Goal: Task Accomplishment & Management: Use online tool/utility

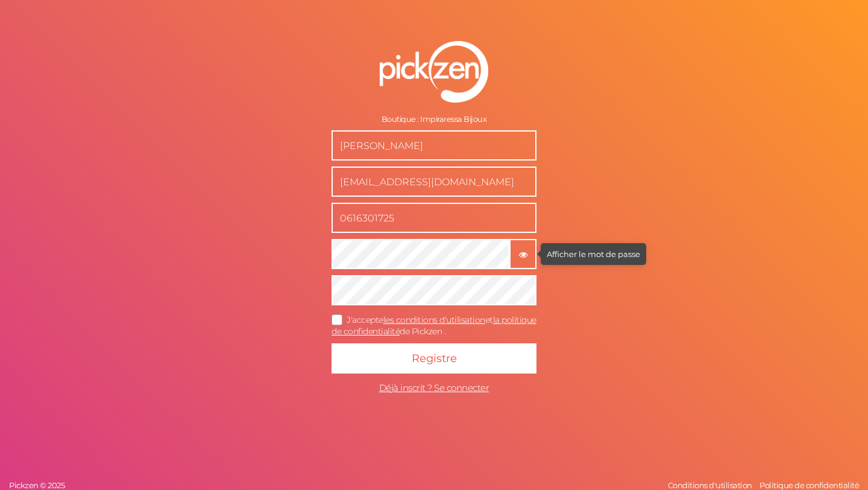
click at [517, 247] on button "× Afficher le mot de passe" at bounding box center [523, 254] width 27 height 30
click at [306, 250] on form "Boutique : Impiraressa Bijoux [PERSON_NAME] [EMAIL_ADDRESS][DOMAIN_NAME] 061630…" at bounding box center [434, 220] width 302 height 407
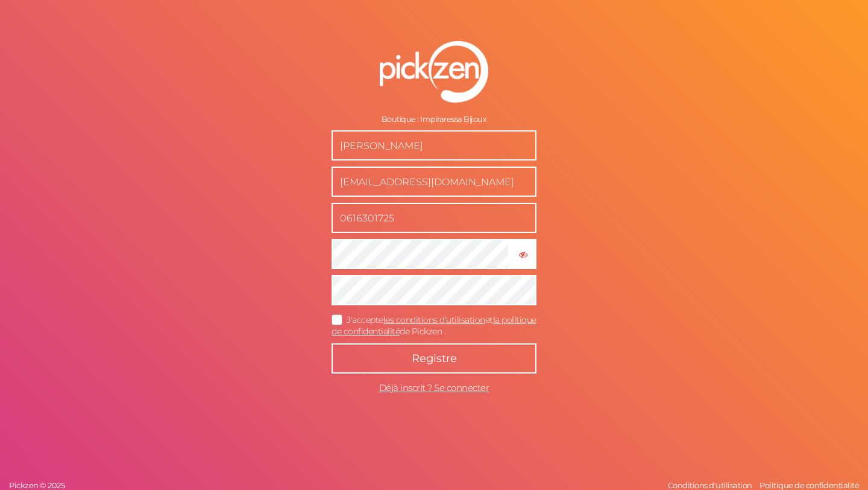
click at [411, 368] on button "Registre" at bounding box center [434, 358] width 205 height 30
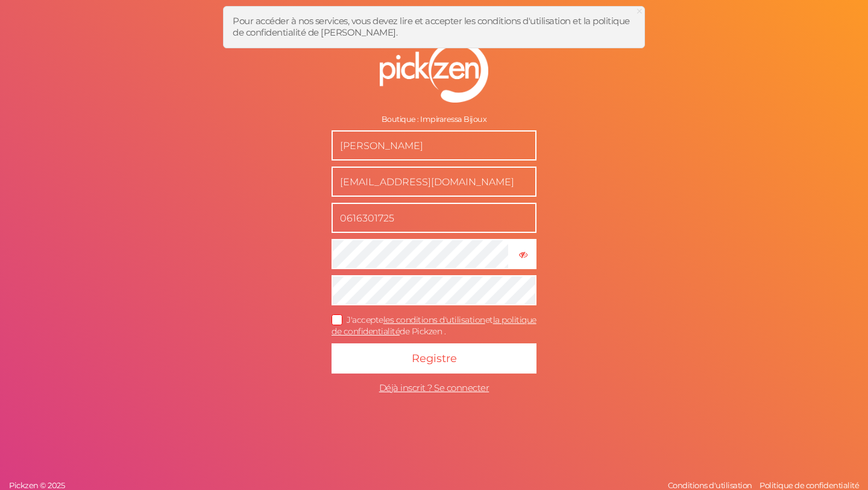
click at [338, 321] on icon at bounding box center [337, 320] width 19 height 7
click at [0, 0] on input "J'accepte les conditions d'utilisation et la politique de confidentialité de Pi…" at bounding box center [0, 0] width 0 height 0
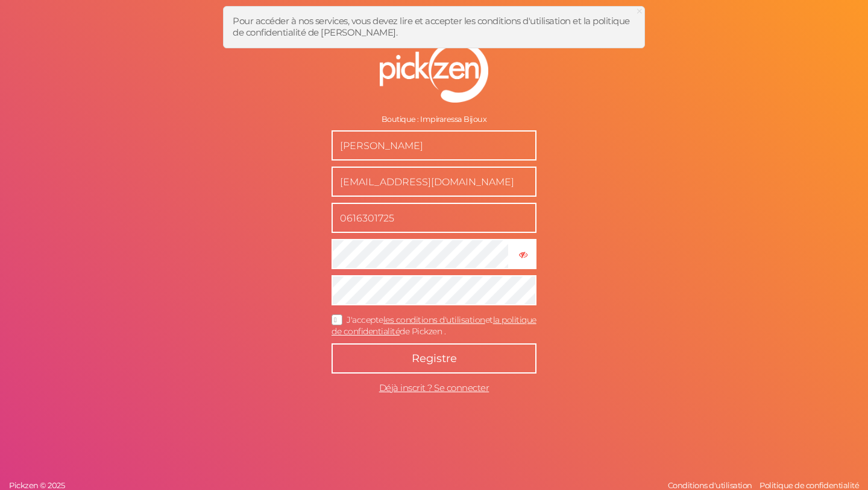
click at [355, 350] on button "Registre" at bounding box center [434, 358] width 205 height 30
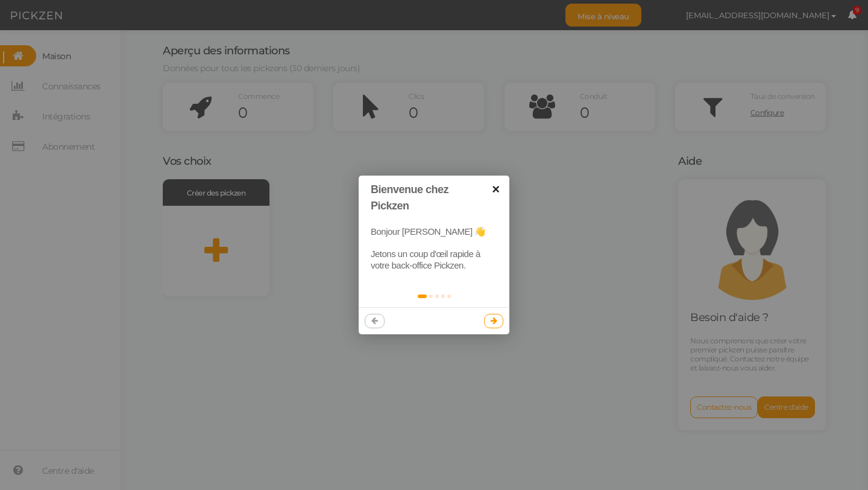
click at [496, 191] on font "×" at bounding box center [495, 189] width 7 height 15
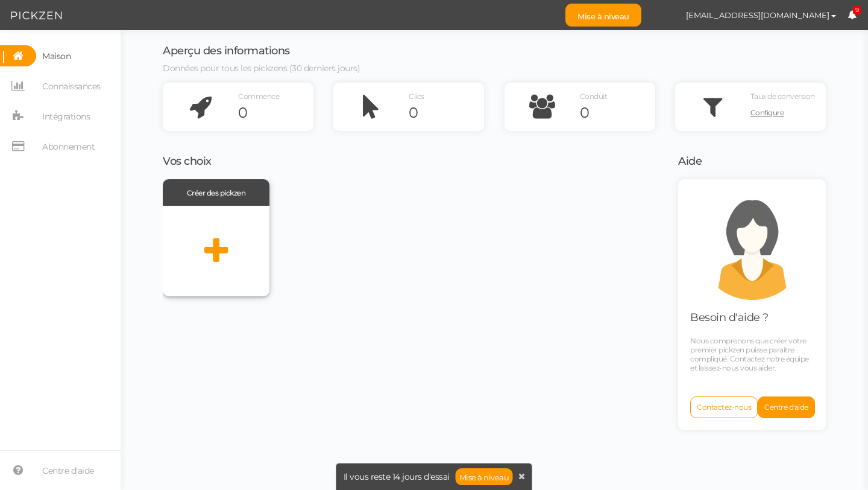
click at [203, 220] on div at bounding box center [216, 251] width 107 height 90
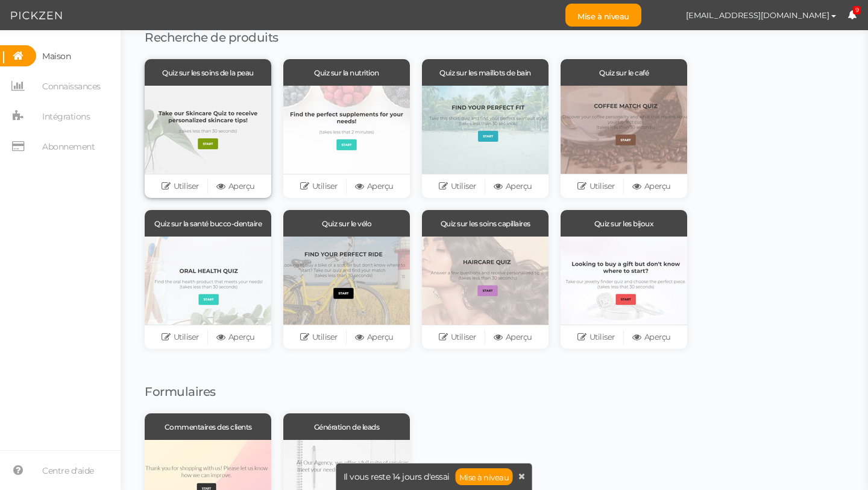
scroll to position [113, 0]
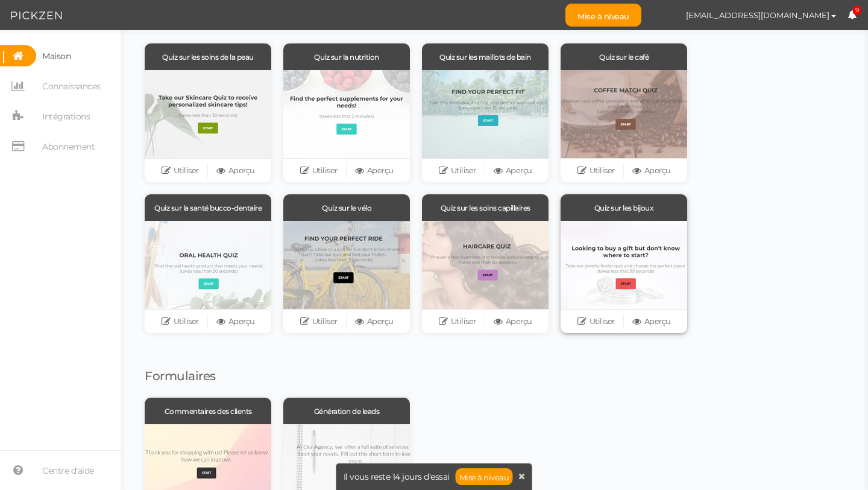
click at [619, 229] on div at bounding box center [624, 265] width 127 height 88
click at [595, 320] on font "Utiliser" at bounding box center [602, 321] width 25 height 10
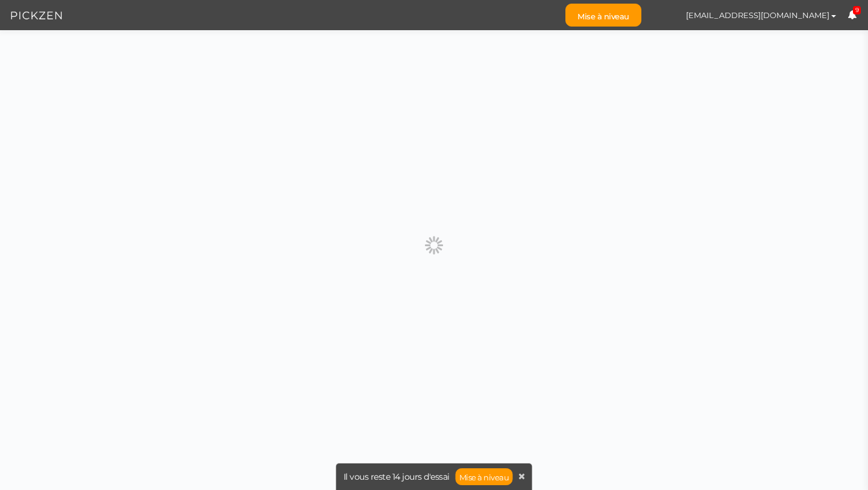
scroll to position [0, 0]
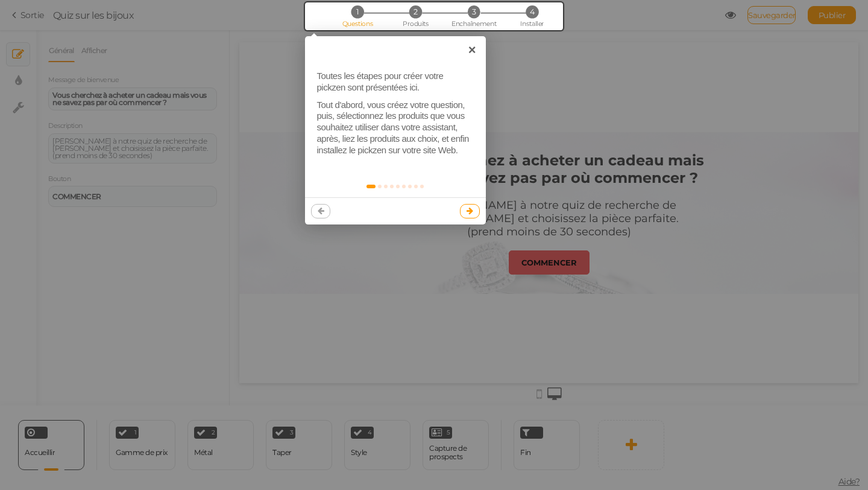
click at [476, 211] on link at bounding box center [470, 211] width 20 height 14
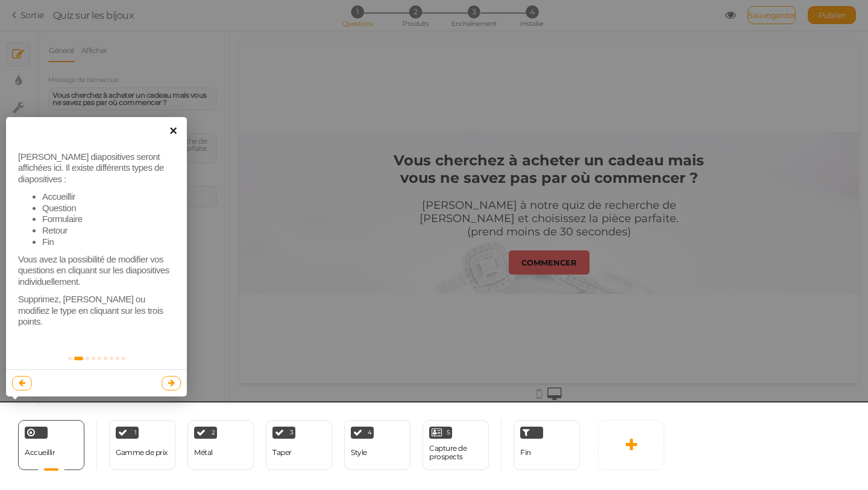
click at [176, 138] on font "×" at bounding box center [172, 130] width 7 height 15
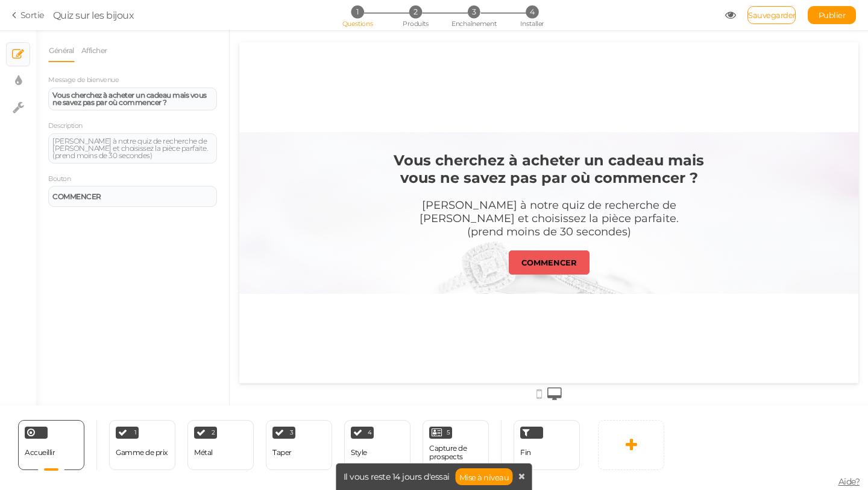
click at [560, 185] on font "Vous cherchez à acheter un cadeau mais vous ne savez pas par où commencer ?" at bounding box center [549, 168] width 311 height 35
drag, startPoint x: 179, startPoint y: 108, endPoint x: 30, endPoint y: 72, distance: 153.2
click at [30, 72] on div "× Diapositives × Paramètres d'affichage × Paramètres Général Afficher Message d…" at bounding box center [434, 217] width 868 height 375
paste div
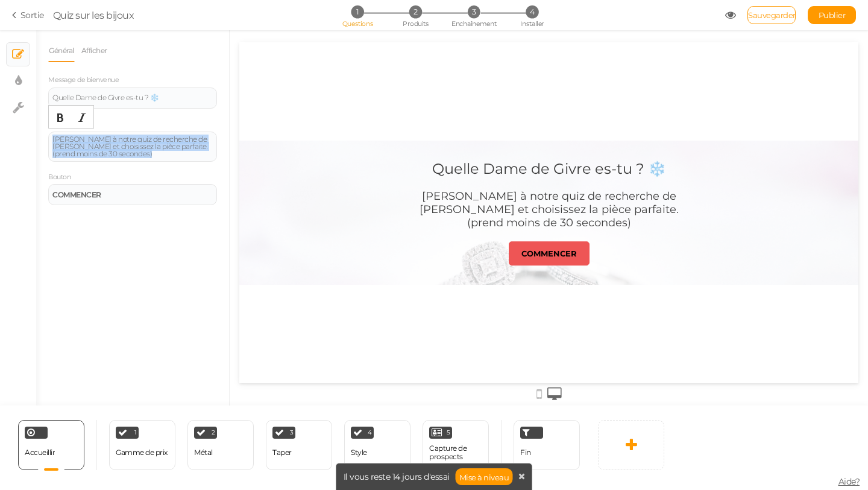
drag, startPoint x: 167, startPoint y: 160, endPoint x: 40, endPoint y: 136, distance: 128.9
click at [40, 136] on div "Général Afficher Message de bienvenue Quelle Dame de Givre es-tu ? ❄️ Descripti…" at bounding box center [132, 222] width 193 height 366
paste div
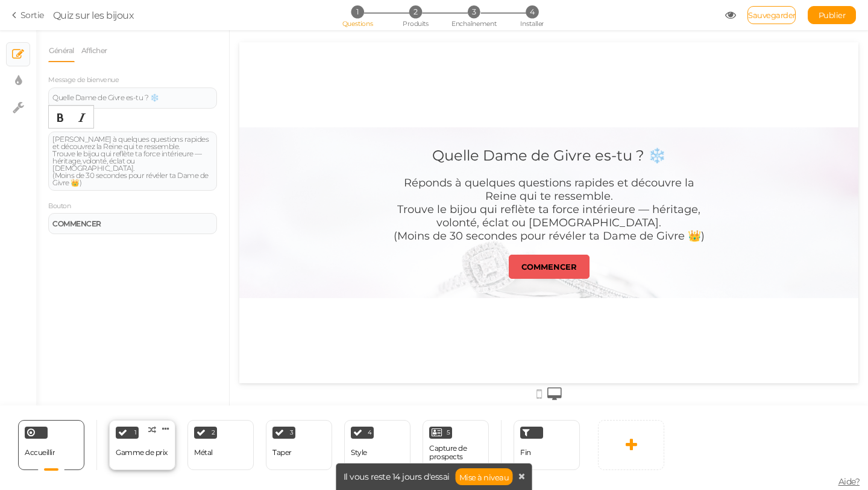
click at [143, 432] on div "1 Gamme de prix × Définissez les conditions pour afficher cette diapositive. Cl…" at bounding box center [142, 445] width 66 height 50
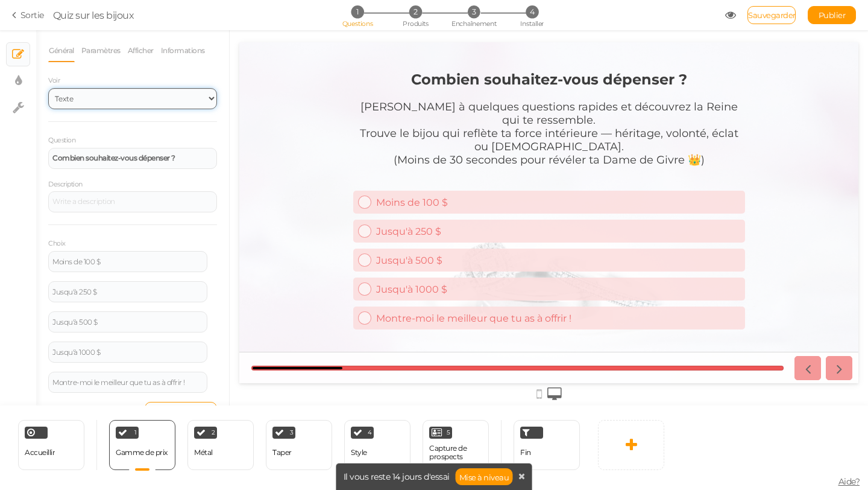
click at [145, 103] on select "Texte Images Curseur Dérouler" at bounding box center [132, 98] width 169 height 21
click at [48, 88] on select "Texte Images Curseur Dérouler" at bounding box center [132, 98] width 169 height 21
click at [136, 103] on select "Texte Images Curseur Dérouler" at bounding box center [132, 98] width 169 height 21
click at [48, 88] on select "Texte Images Curseur Dérouler" at bounding box center [132, 98] width 169 height 21
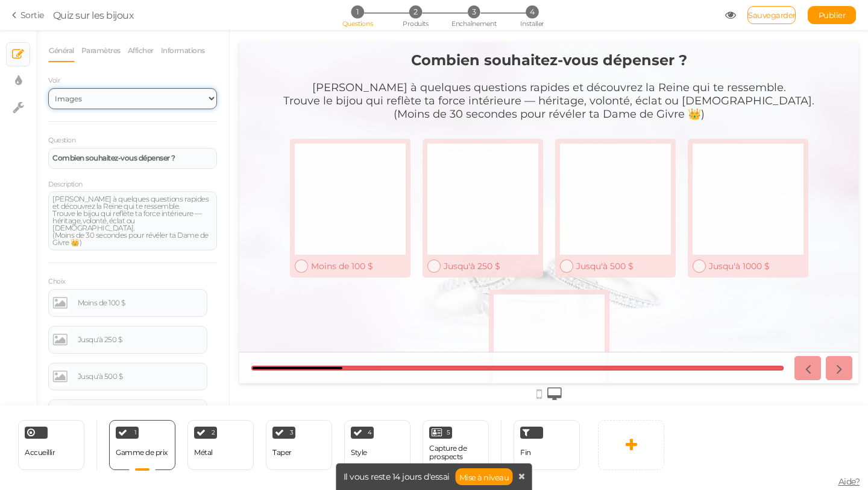
click at [152, 94] on select "Texte Images Curseur Dérouler" at bounding box center [132, 98] width 169 height 21
click at [48, 88] on select "Texte Images Curseur Dérouler" at bounding box center [132, 98] width 169 height 21
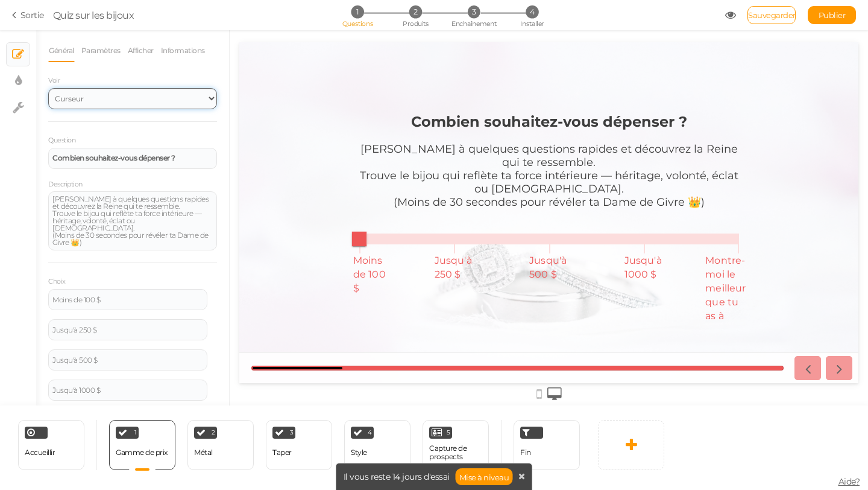
click at [156, 102] on select "Texte Images Curseur Dérouler" at bounding box center [132, 98] width 169 height 21
click at [48, 88] on select "Texte Images Curseur Dérouler" at bounding box center [132, 98] width 169 height 21
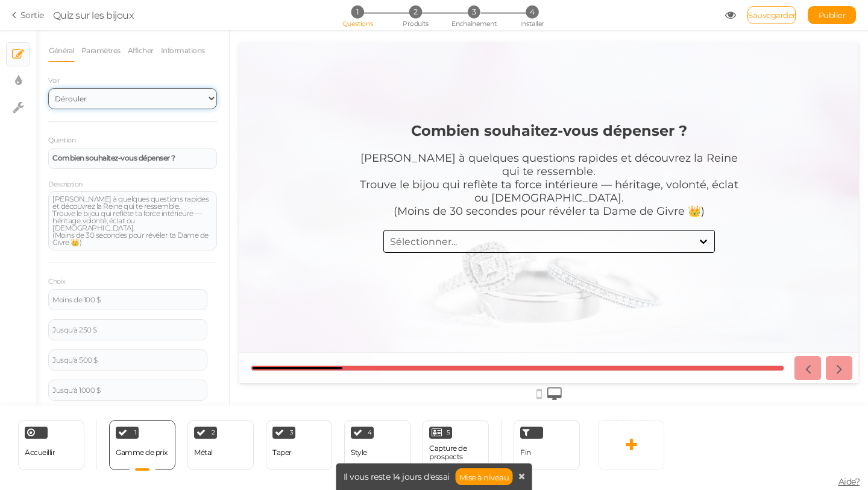
click at [165, 103] on select "Texte Images Curseur Dérouler" at bounding box center [132, 98] width 169 height 21
select select "1"
click at [48, 88] on select "Texte Images Curseur Dérouler" at bounding box center [132, 98] width 169 height 21
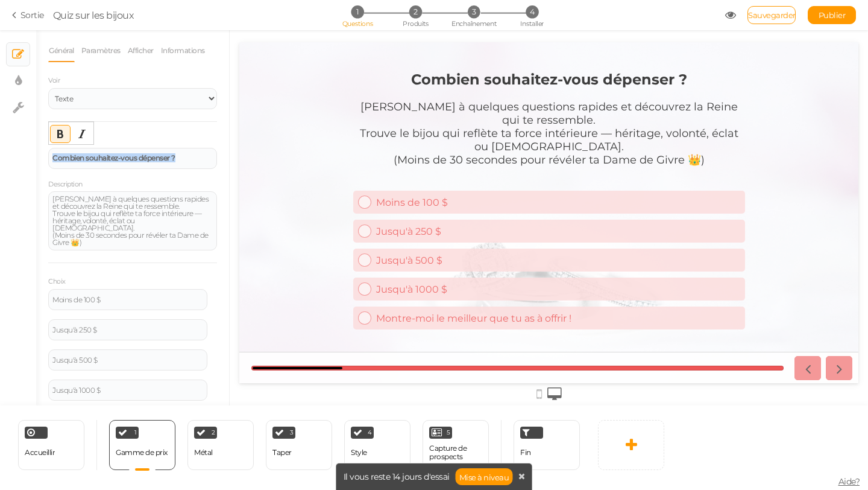
drag, startPoint x: 192, startPoint y: 159, endPoint x: 0, endPoint y: 113, distance: 197.8
click at [0, 113] on div "× Diapositives × Paramètres d'affichage × Paramètres Général Paramètres Affiche…" at bounding box center [434, 217] width 868 height 375
paste div
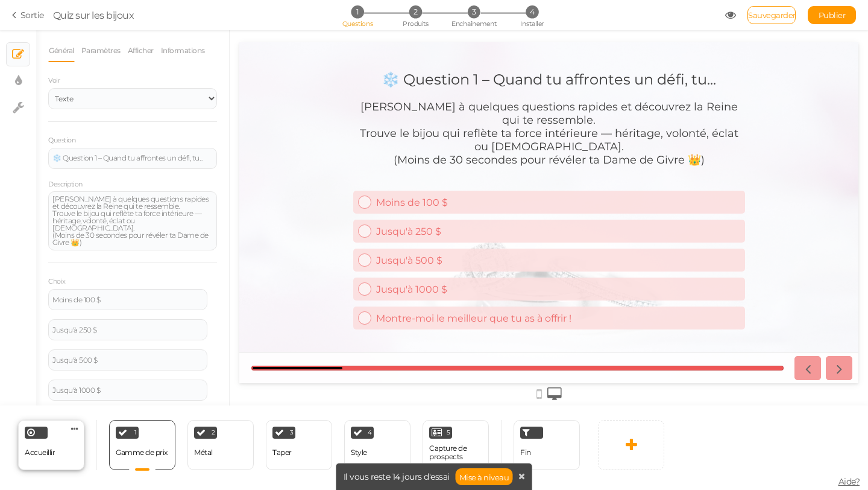
click at [54, 428] on div "Accueillir Supprimer" at bounding box center [51, 445] width 66 height 50
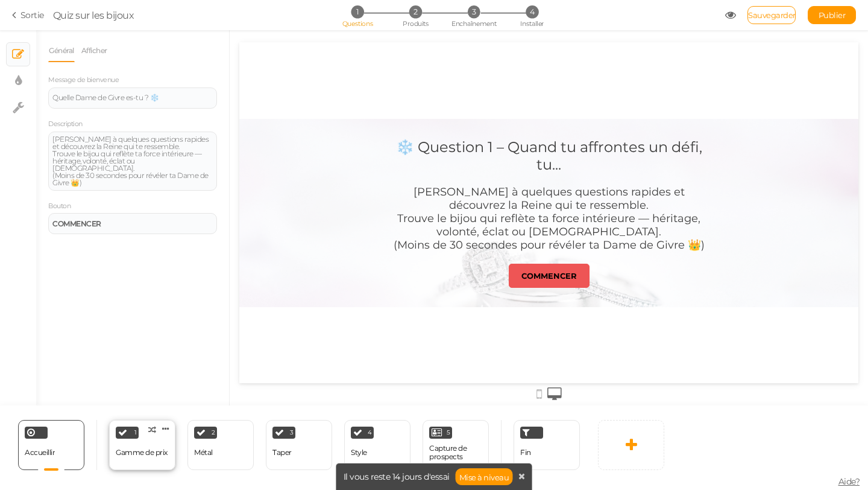
click at [130, 437] on div "1" at bounding box center [127, 432] width 23 height 12
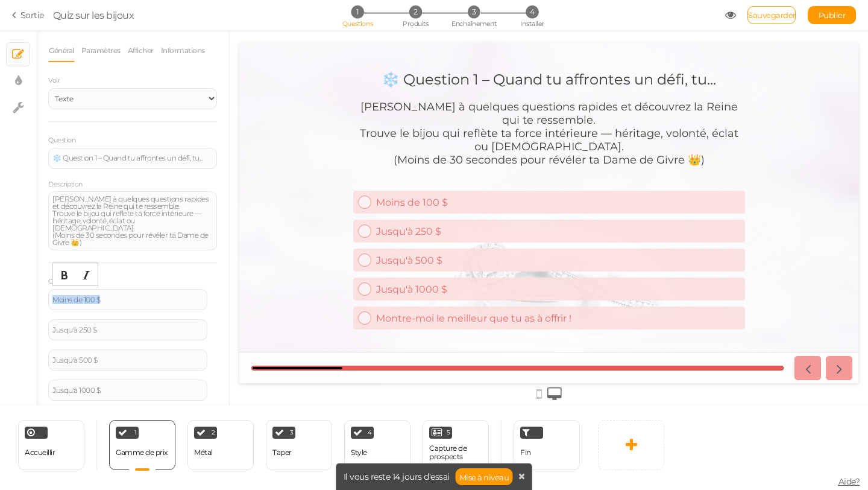
drag, startPoint x: 153, startPoint y: 289, endPoint x: 26, endPoint y: 279, distance: 127.6
click at [26, 279] on div "× Diapositives × Paramètres d'affichage × Paramètres Général Paramètres Affiche…" at bounding box center [434, 217] width 868 height 375
paste div
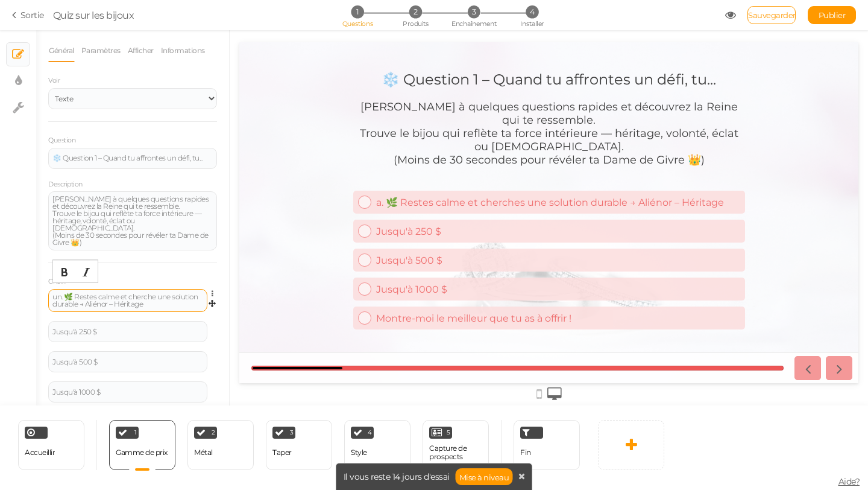
click at [67, 292] on font "un. 🌿 Restes calme et cherche une solution durable → Aliénor – Héritage" at bounding box center [124, 300] width 145 height 16
drag, startPoint x: 155, startPoint y: 298, endPoint x: 79, endPoint y: 298, distance: 76.0
click at [80, 298] on div "🌿 Restes calme et cherche une solution durable → Aliénor – Héritage" at bounding box center [127, 300] width 151 height 14
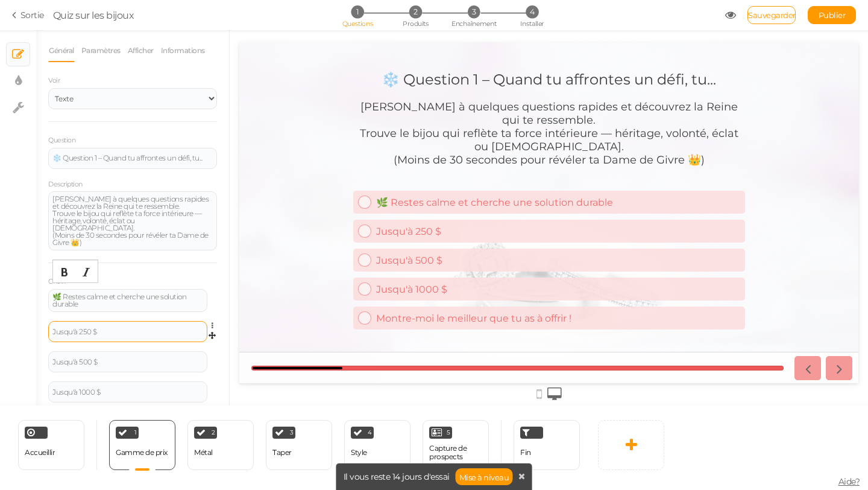
click at [165, 328] on div "Jusqu'à 250 $" at bounding box center [127, 331] width 151 height 7
drag, startPoint x: 165, startPoint y: 323, endPoint x: 36, endPoint y: 320, distance: 129.1
click at [36, 320] on div "× Diapositives × Paramètres d'affichage × Paramètres Général Paramètres Affiche…" at bounding box center [434, 217] width 868 height 375
paste div
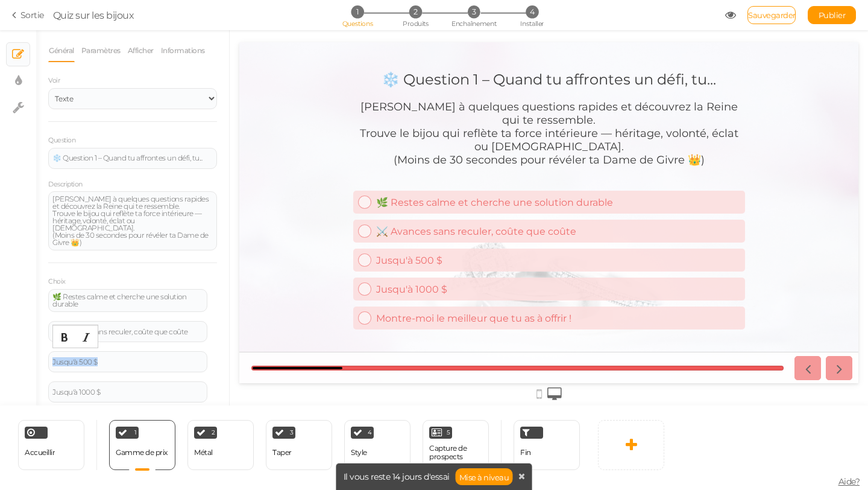
drag, startPoint x: 118, startPoint y: 356, endPoint x: 33, endPoint y: 356, distance: 85.0
click at [33, 356] on div "× Diapositives × Paramètres d'affichage × Paramètres Général Paramètres Affiche…" at bounding box center [434, 217] width 868 height 375
paste div
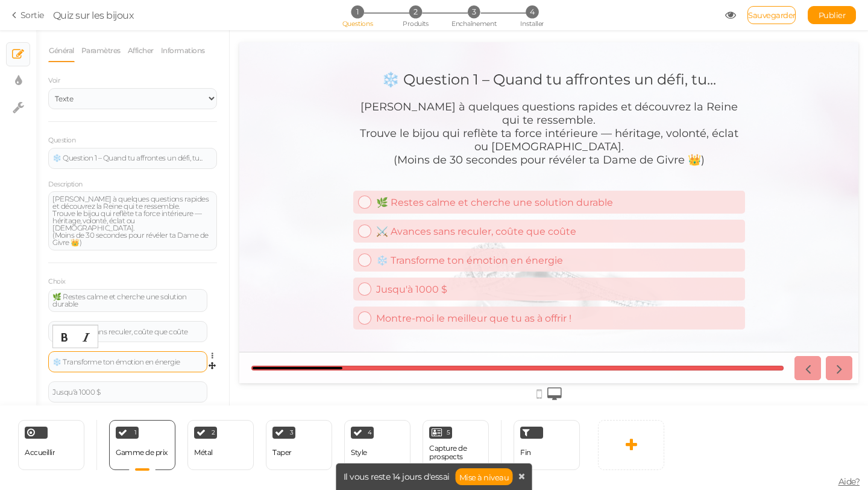
scroll to position [57, 0]
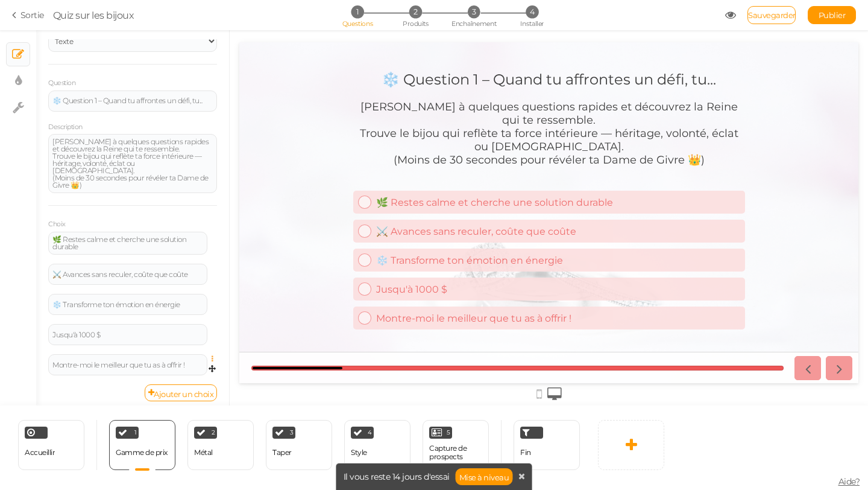
click at [215, 355] on icon at bounding box center [216, 358] width 8 height 7
click at [197, 382] on link "Supprimer" at bounding box center [168, 388] width 95 height 13
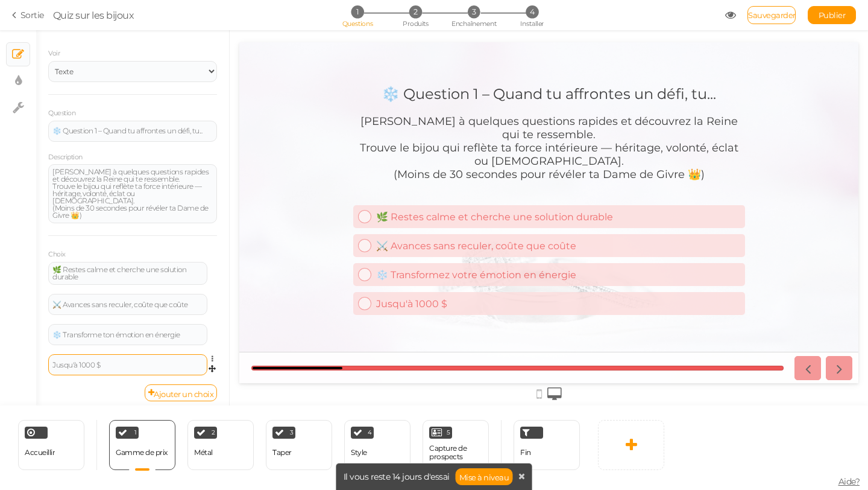
click at [173, 361] on div "Jusqu'à 1000 $" at bounding box center [127, 364] width 151 height 7
paste div
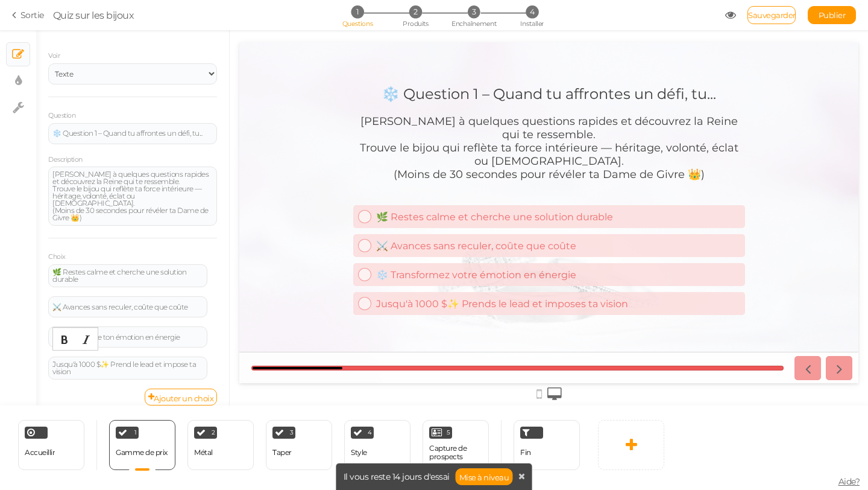
drag, startPoint x: 101, startPoint y: 356, endPoint x: 16, endPoint y: 356, distance: 85.0
click at [16, 356] on div "× Diapositives × Paramètres d'affichage × Paramètres Général Paramètres Affiche…" at bounding box center [434, 217] width 868 height 375
click at [163, 239] on div "Choix 🌿 Restes calme et cherche une solution durable Paramètres Supprimer ⚔️ Av…" at bounding box center [132, 309] width 169 height 149
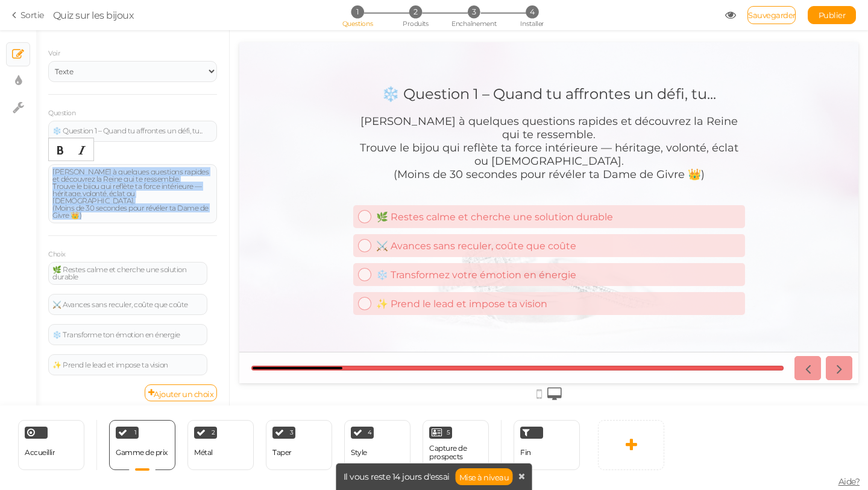
drag, startPoint x: 117, startPoint y: 212, endPoint x: 25, endPoint y: 159, distance: 105.6
click at [25, 159] on div "× Diapositives × Paramètres d'affichage × Paramètres Général Paramètres Affiche…" at bounding box center [434, 217] width 868 height 375
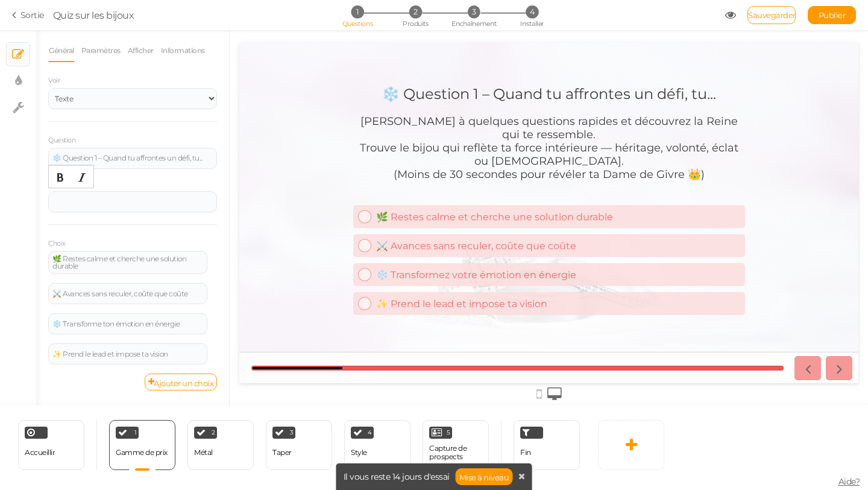
scroll to position [0, 0]
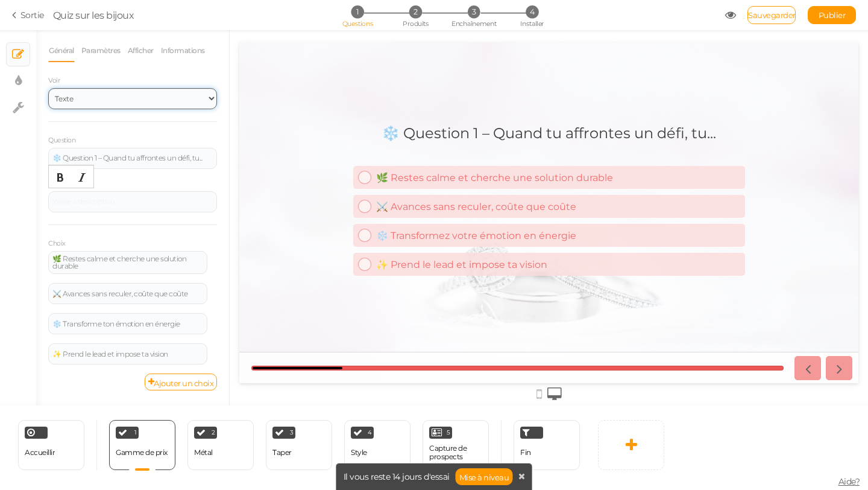
click at [172, 96] on select "Texte Images Curseur Dérouler" at bounding box center [132, 98] width 169 height 21
click at [48, 88] on select "Texte Images Curseur Dérouler" at bounding box center [132, 98] width 169 height 21
click at [103, 60] on link "Paramètres" at bounding box center [101, 50] width 40 height 23
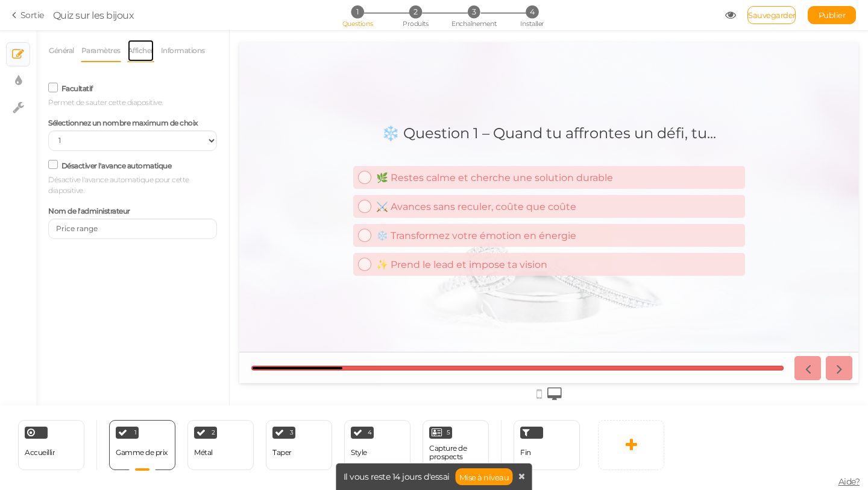
click at [144, 51] on font "Afficher" at bounding box center [141, 50] width 26 height 9
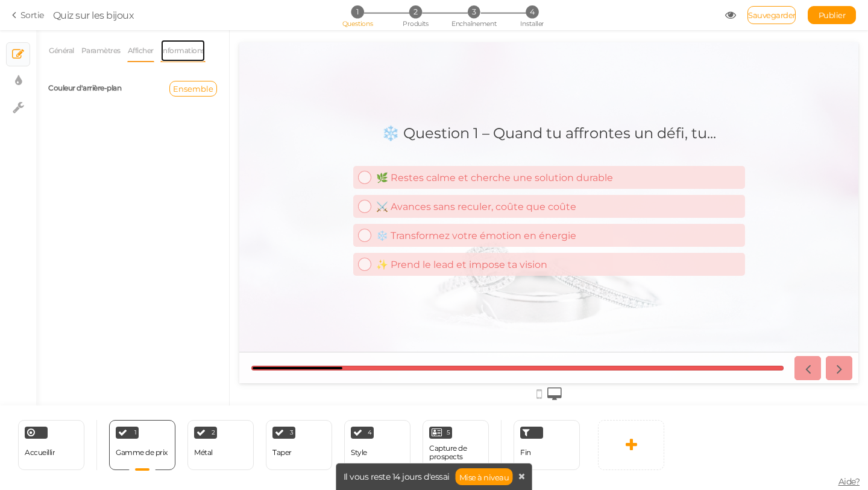
click at [176, 51] on font "Informations" at bounding box center [183, 50] width 44 height 9
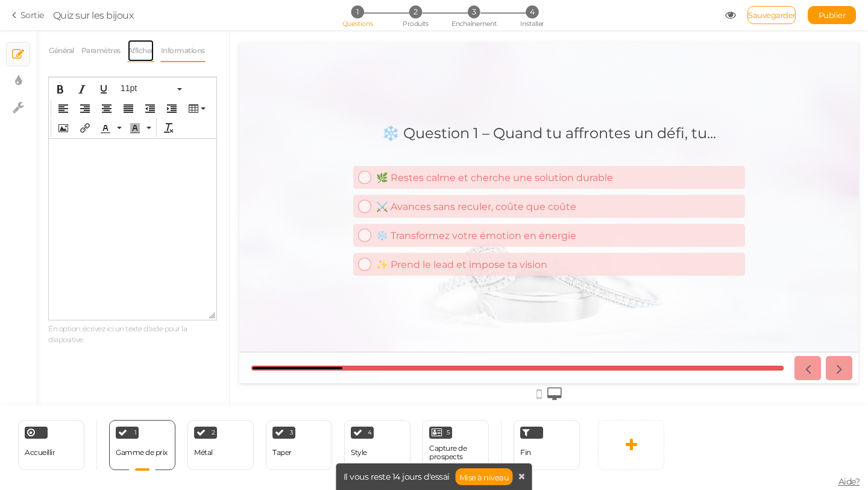
click at [138, 53] on font "Afficher" at bounding box center [141, 50] width 26 height 9
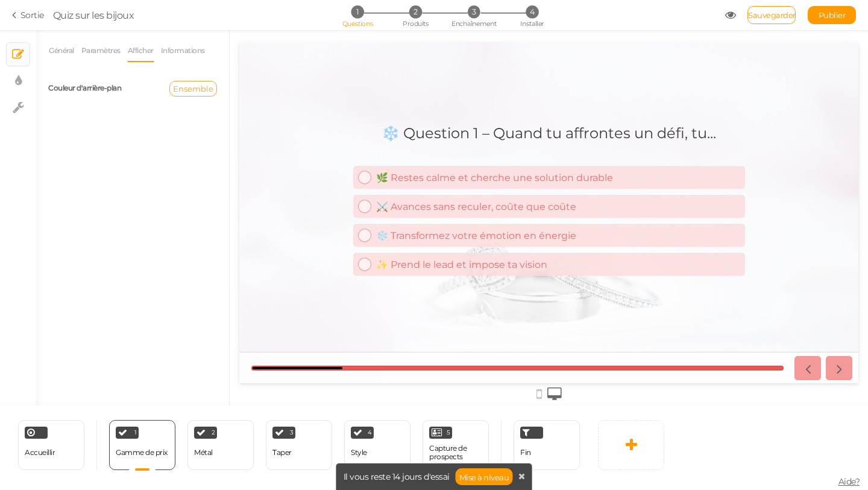
click at [192, 85] on font "Ensemble" at bounding box center [193, 89] width 40 height 10
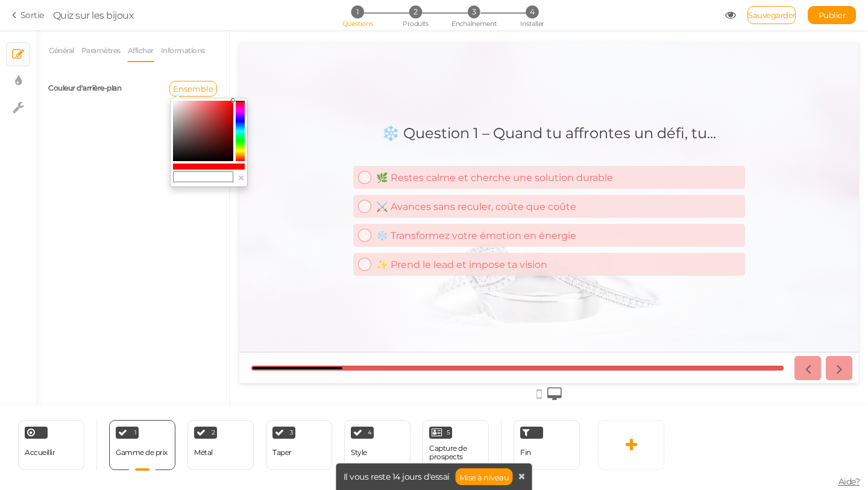
type input "#bd5454"
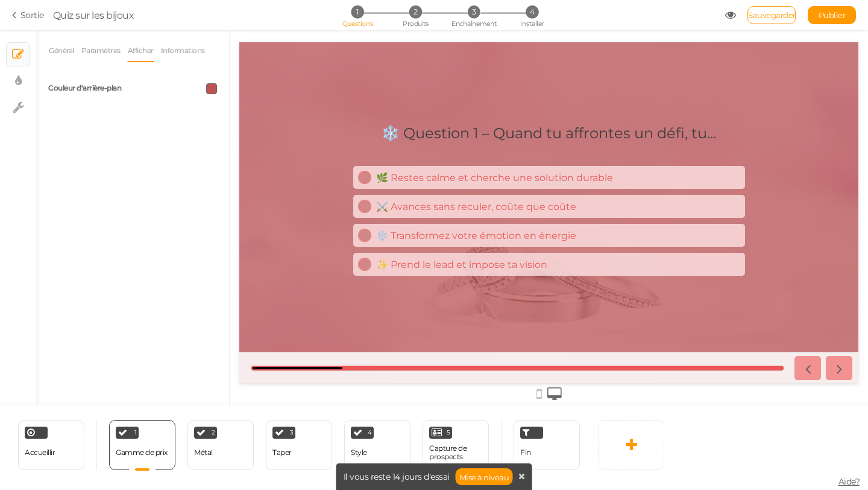
click at [217, 89] on span at bounding box center [211, 88] width 11 height 11
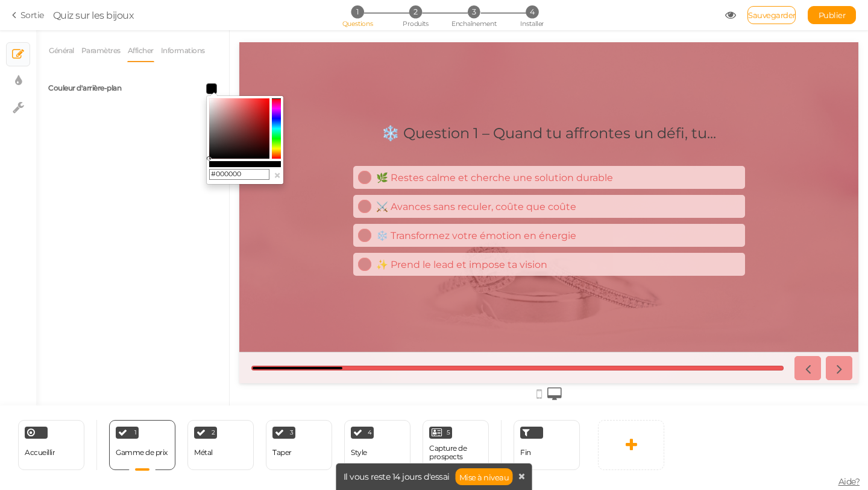
drag, startPoint x: 243, startPoint y: 112, endPoint x: 207, endPoint y: 168, distance: 66.2
click at [207, 168] on div "#000000 ×" at bounding box center [245, 139] width 78 height 89
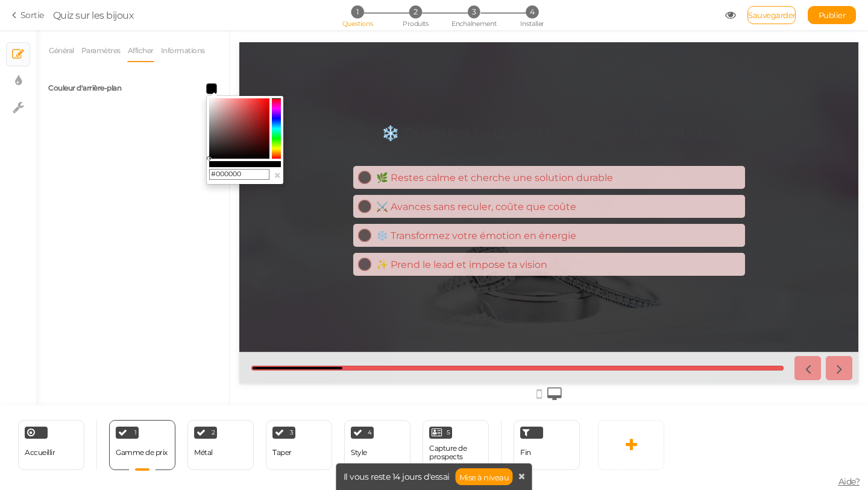
drag, startPoint x: 254, startPoint y: 172, endPoint x: 203, endPoint y: 171, distance: 50.7
click at [203, 171] on body "× Close A wider screen is needed to use the Pickzen builder Sortie Quiz sur les…" at bounding box center [434, 245] width 868 height 490
paste input "a5bf9d"
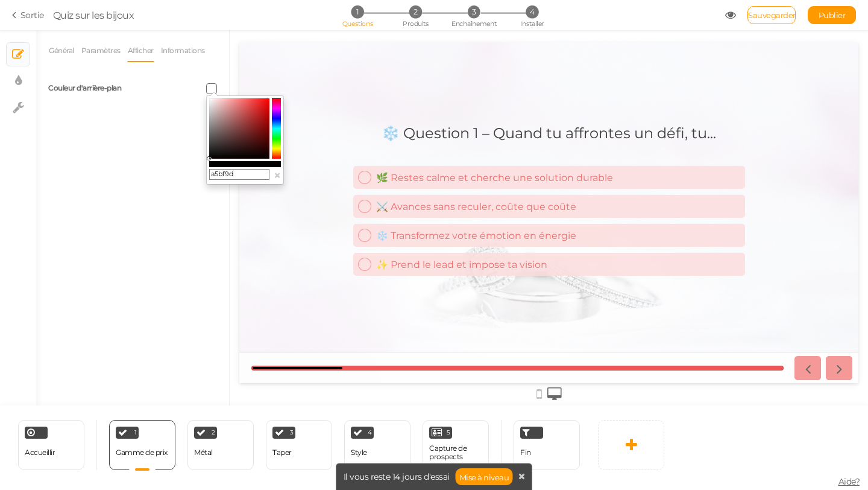
click at [211, 171] on input "a5bf9d" at bounding box center [239, 174] width 60 height 11
type input "#a5bf9d"
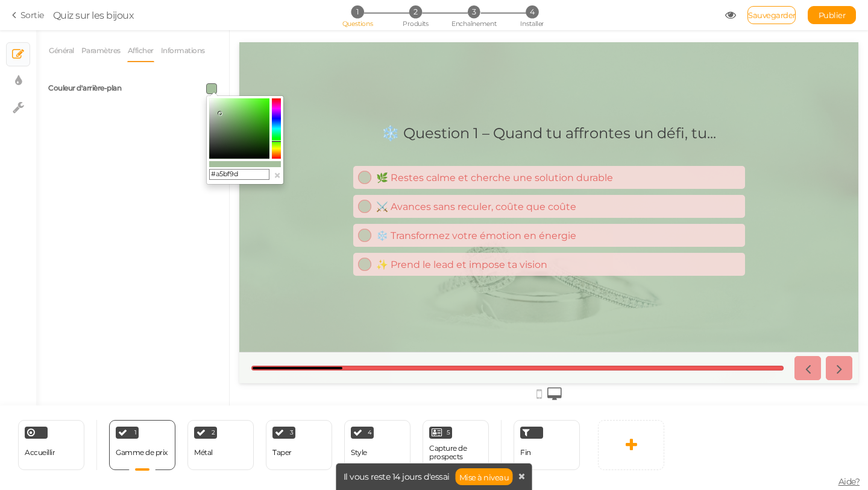
click at [189, 263] on div "Général Paramètres Afficher Informations Voir Texte Images Curseur Dérouler Que…" at bounding box center [132, 222] width 193 height 366
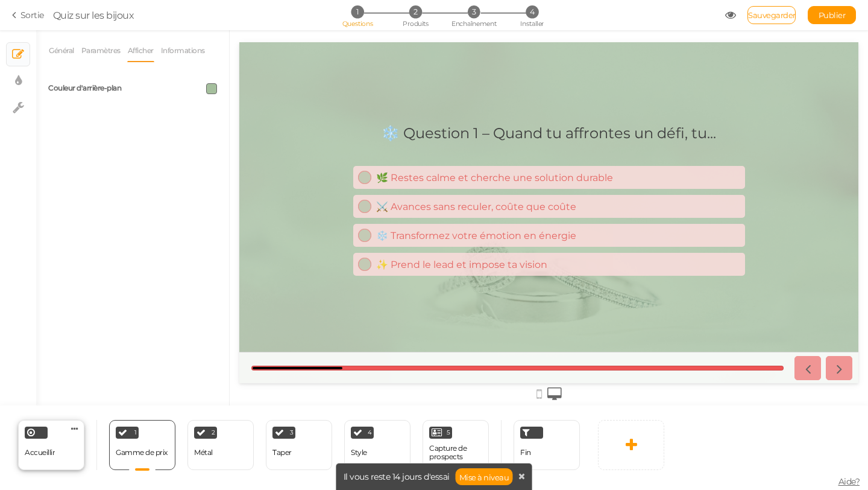
click at [63, 440] on div "Accueillir Supprimer" at bounding box center [51, 445] width 66 height 50
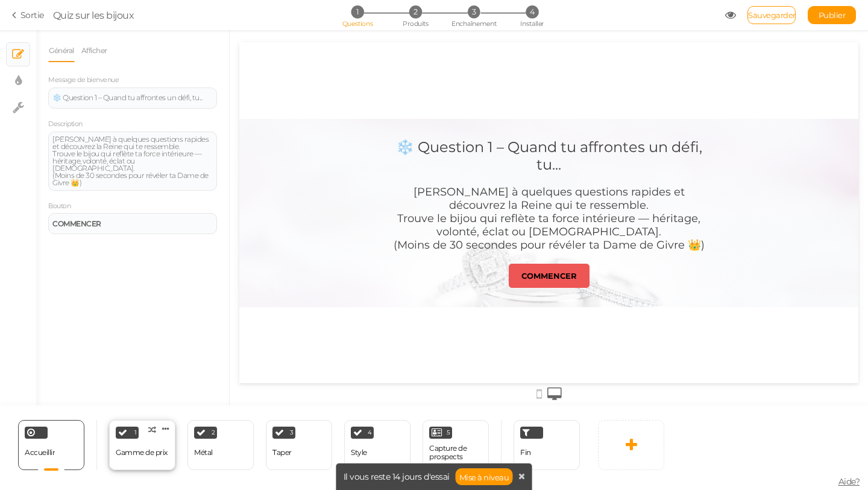
click at [109, 435] on div "1 Gamme de prix × Définissez les conditions pour afficher cette diapositive. Cl…" at bounding box center [142, 445] width 66 height 50
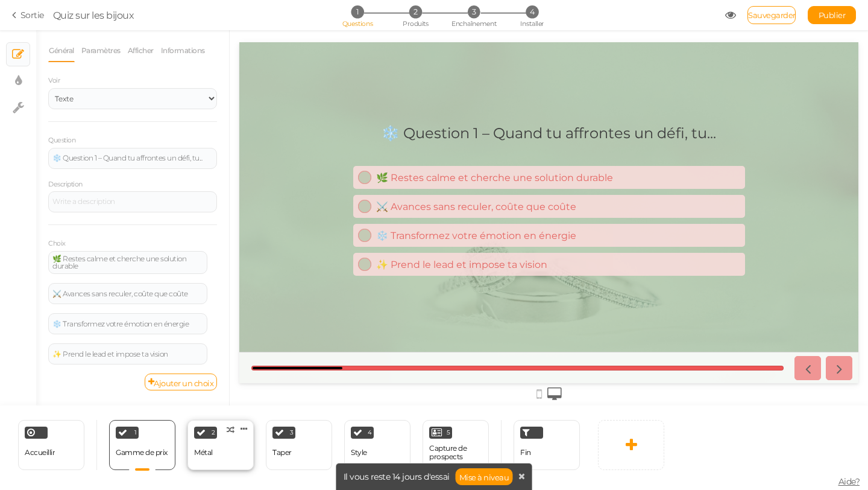
click at [203, 438] on div "2" at bounding box center [205, 432] width 23 height 12
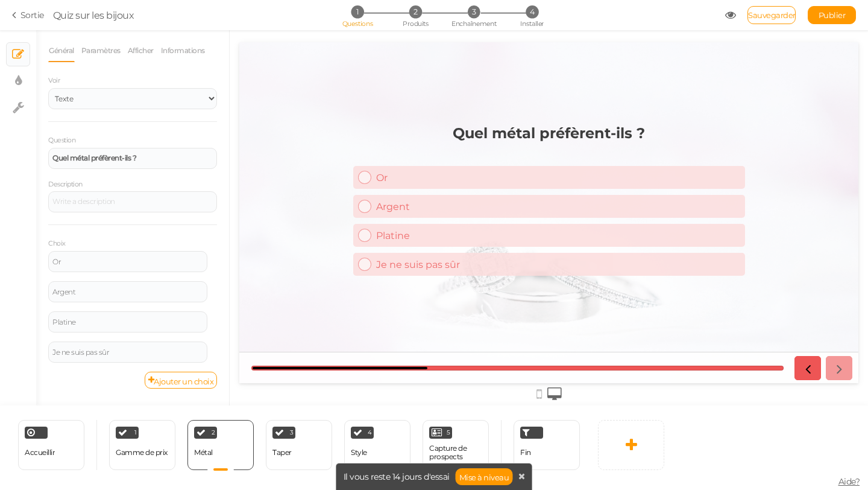
click at [340, 448] on div "4 Style × Définissez les conditions pour afficher cette diapositive. Cloner Cha…" at bounding box center [377, 445] width 78 height 50
click at [756, 16] on font "Sauvegarder" at bounding box center [772, 15] width 48 height 10
click at [20, 15] on icon at bounding box center [16, 15] width 8 height 11
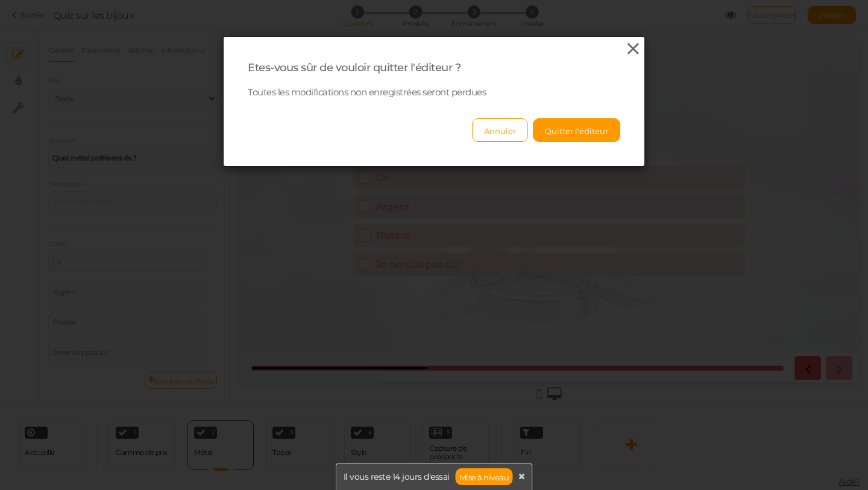
click at [631, 55] on icon at bounding box center [633, 49] width 17 height 18
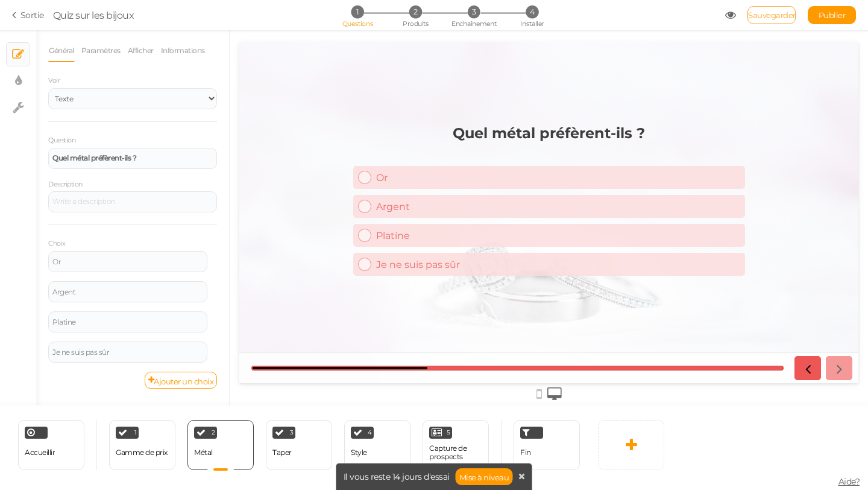
click at [776, 13] on font "Sauvegarder" at bounding box center [772, 15] width 48 height 10
